Goal: Navigation & Orientation: Find specific page/section

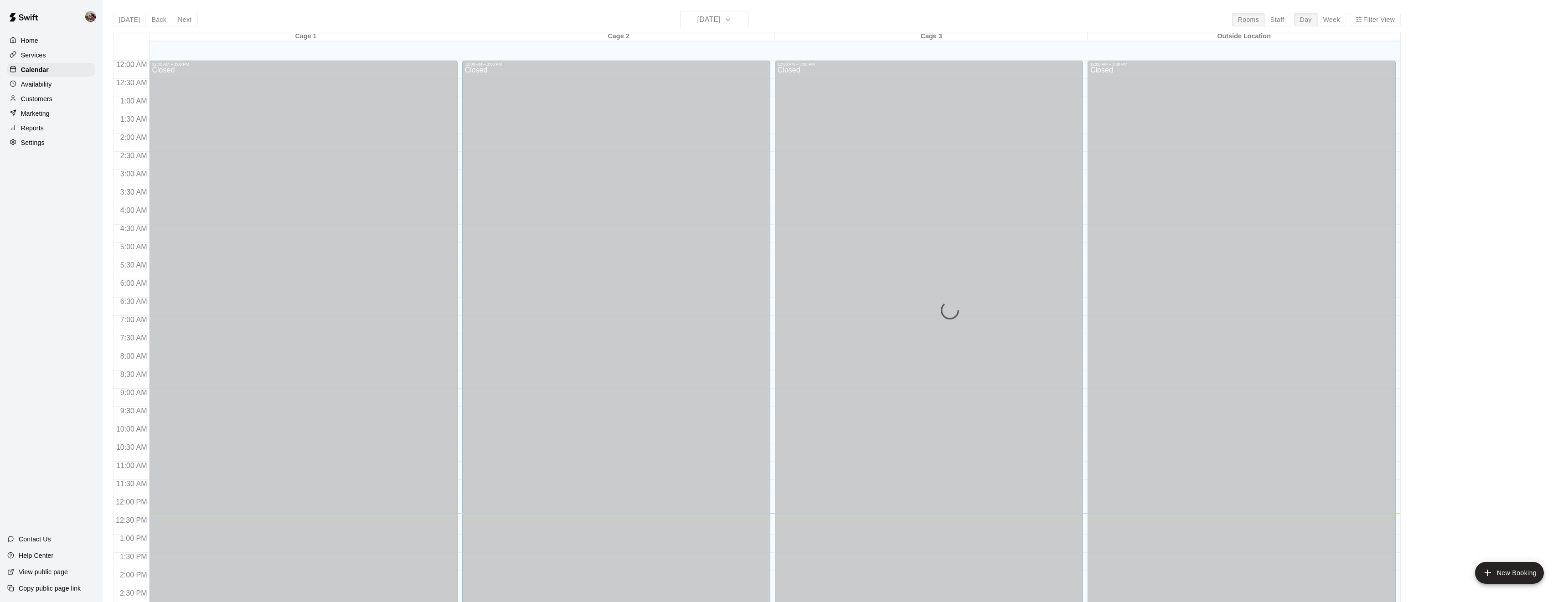
scroll to position [296, 0]
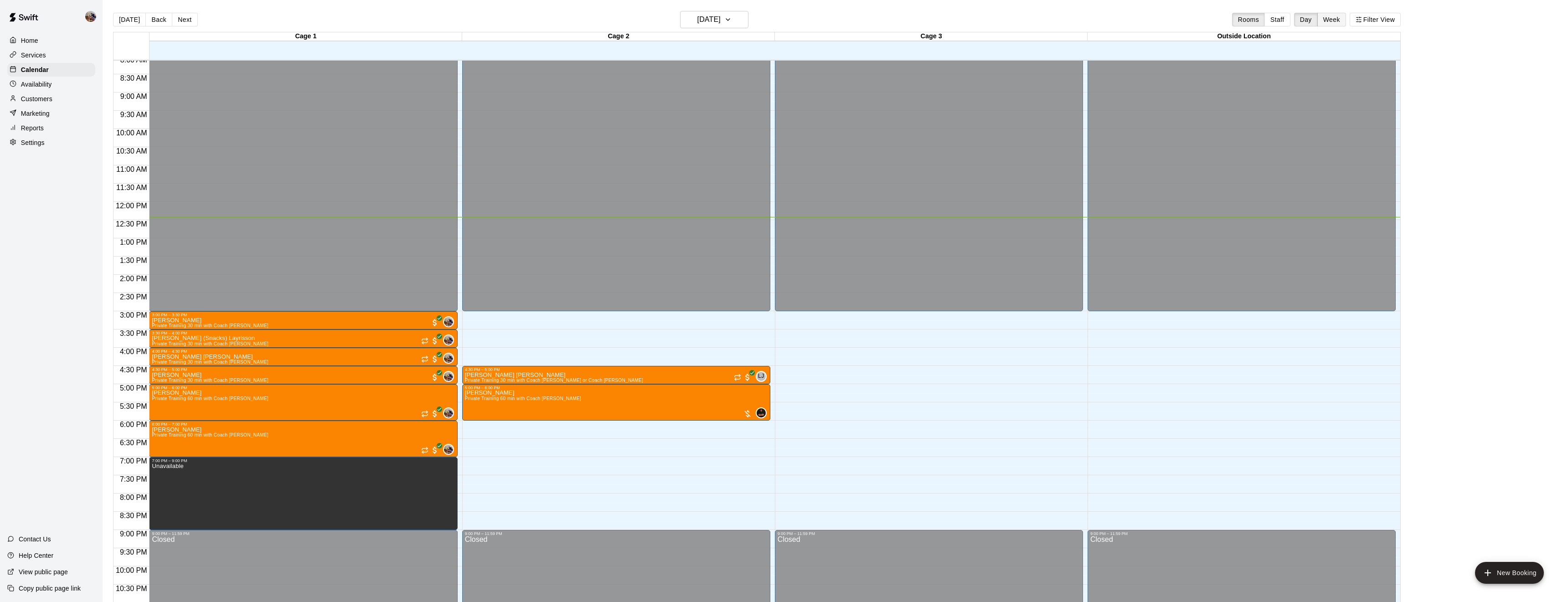
click at [1329, 22] on button "Week" at bounding box center [1331, 19] width 28 height 14
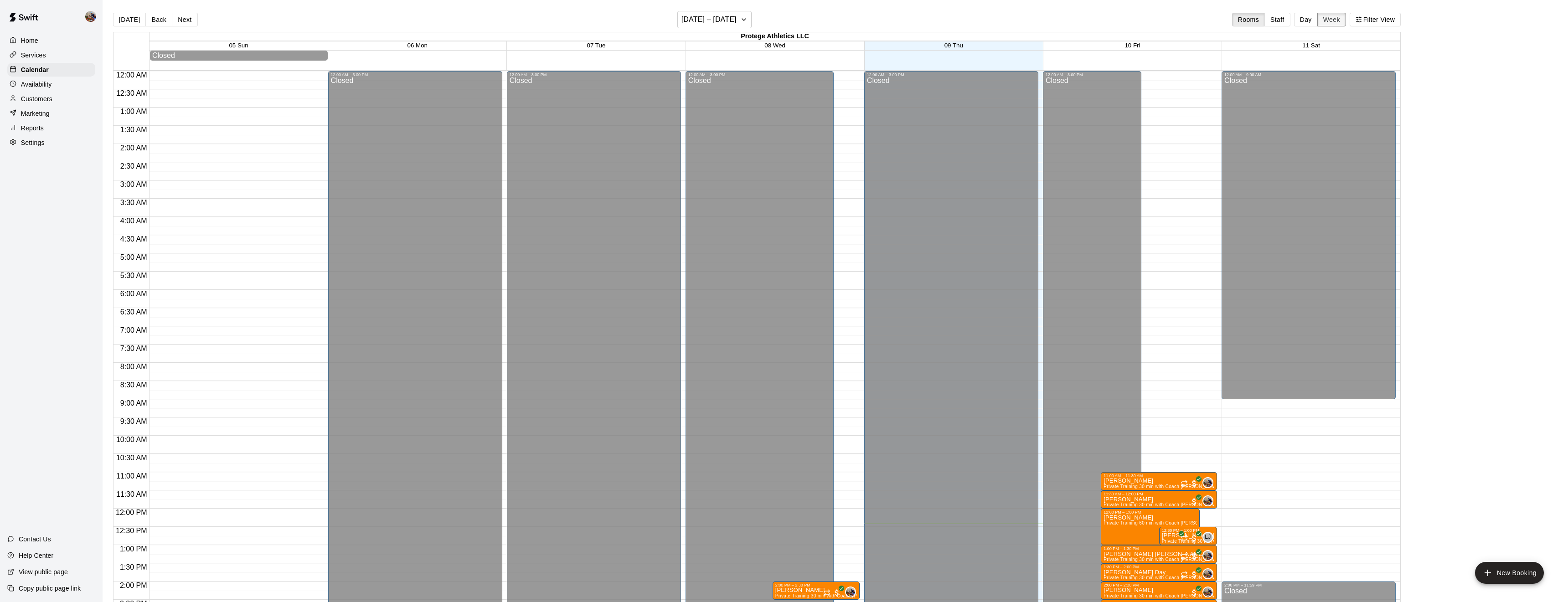
scroll to position [333, 0]
